Goal: Check status: Check status

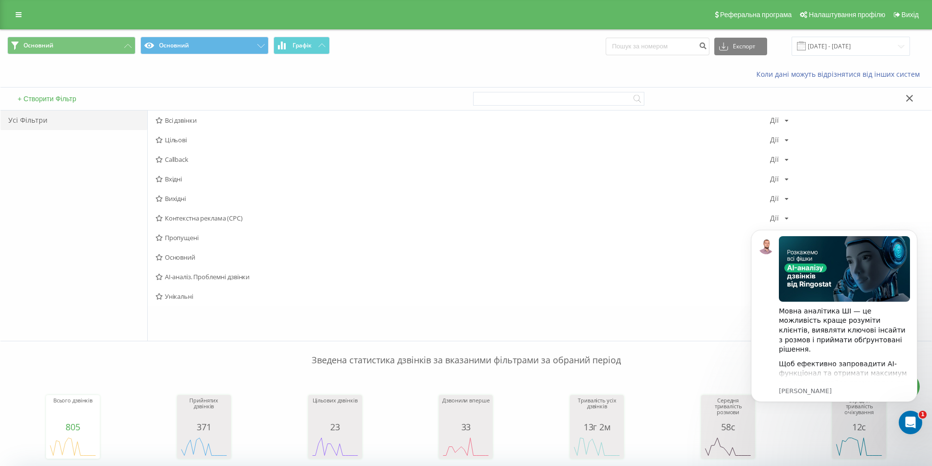
click at [909, 95] on icon at bounding box center [909, 98] width 7 height 7
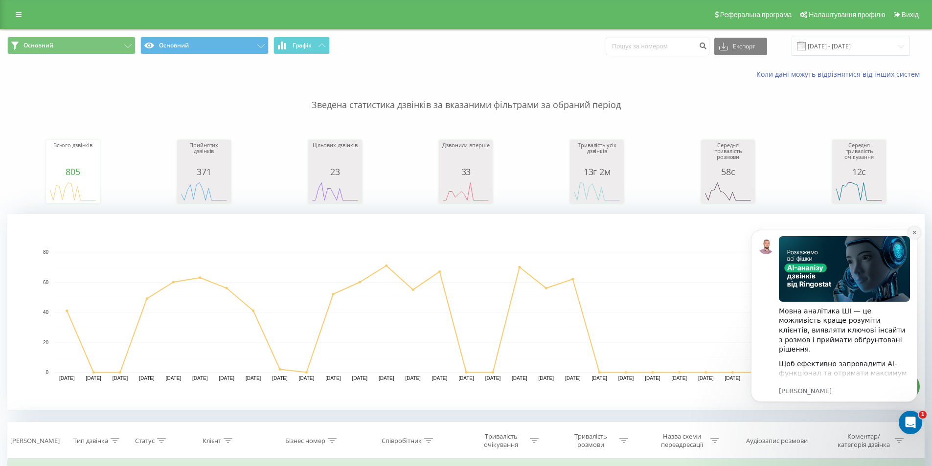
click at [914, 233] on icon "Dismiss notification" at bounding box center [913, 232] width 3 height 3
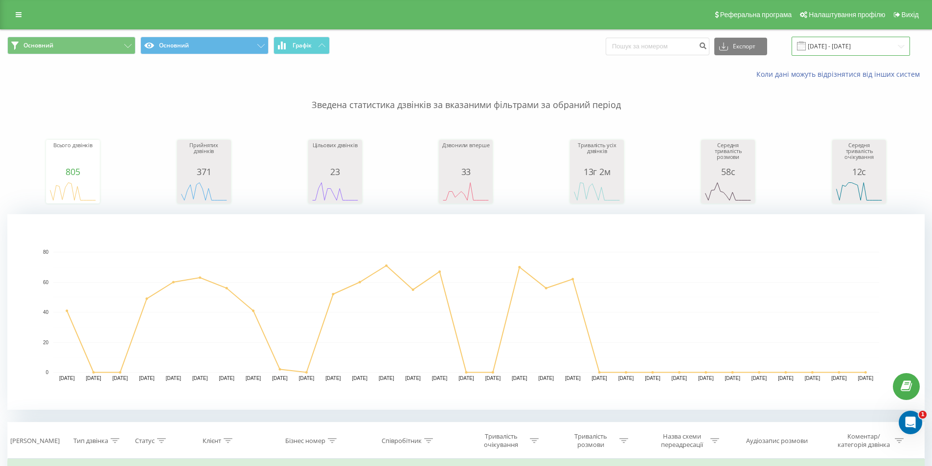
click at [844, 46] on input "[DATE] - [DATE]" at bounding box center [850, 46] width 118 height 19
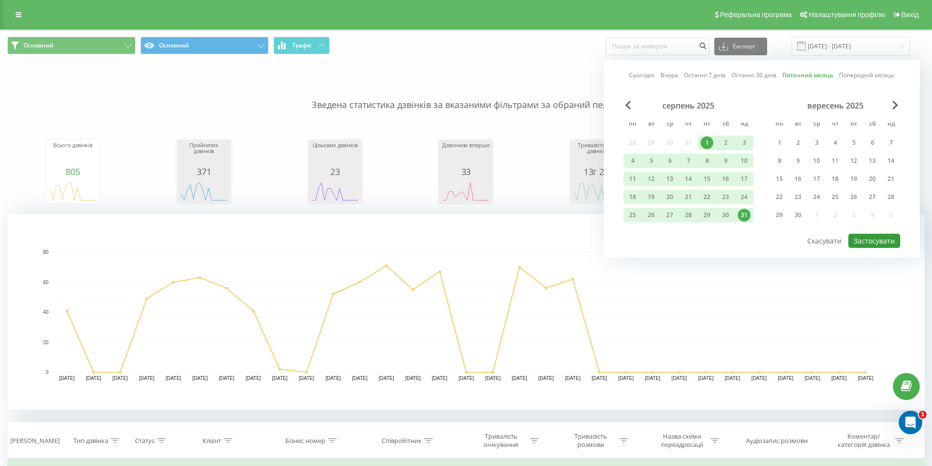
click at [886, 244] on button "Застосувати" at bounding box center [874, 241] width 52 height 14
